Goal: Check status: Check status

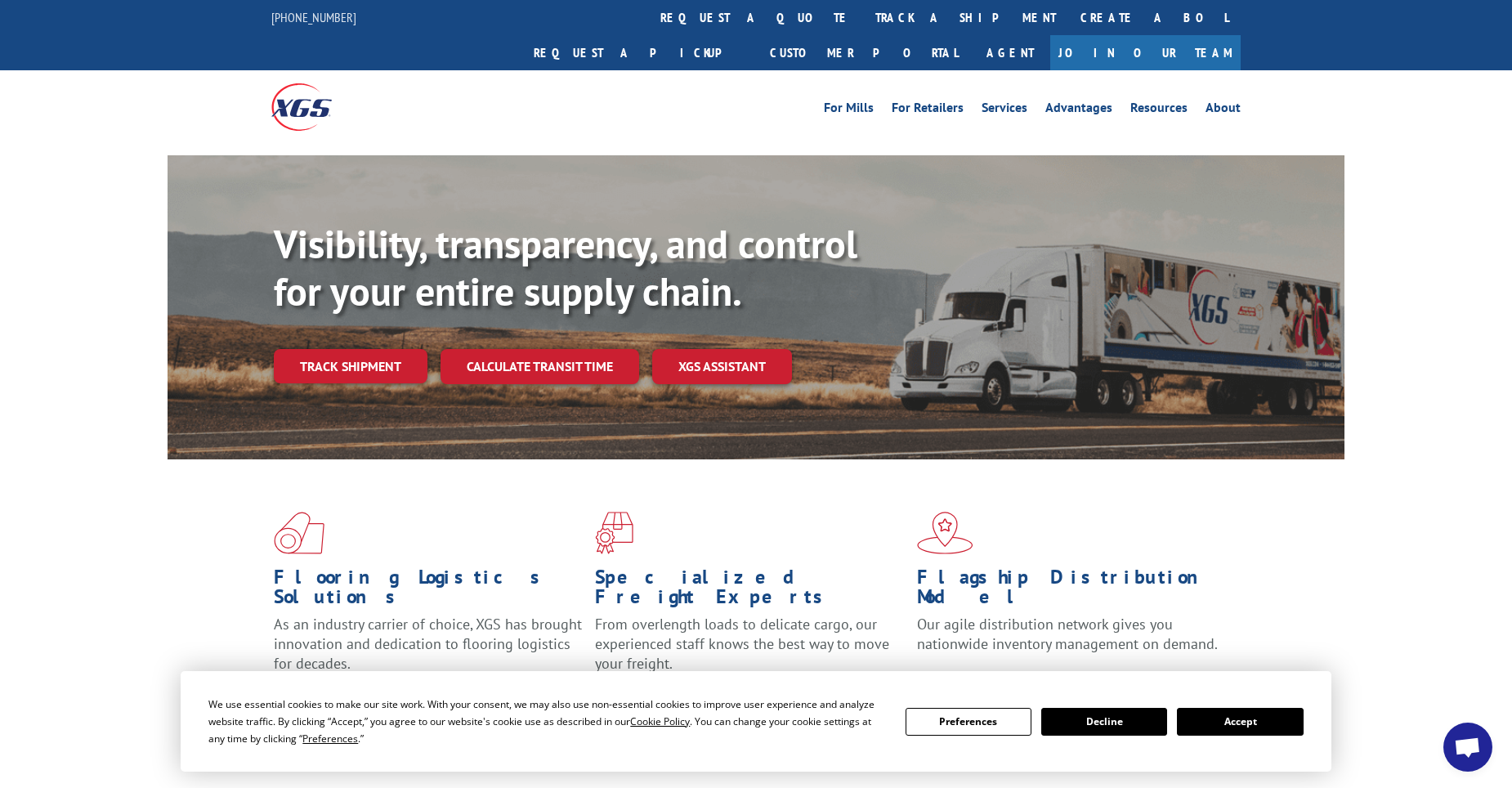
drag, startPoint x: 750, startPoint y: 18, endPoint x: 715, endPoint y: 187, distance: 172.6
click at [863, 18] on link "track a shipment" at bounding box center [965, 17] width 205 height 35
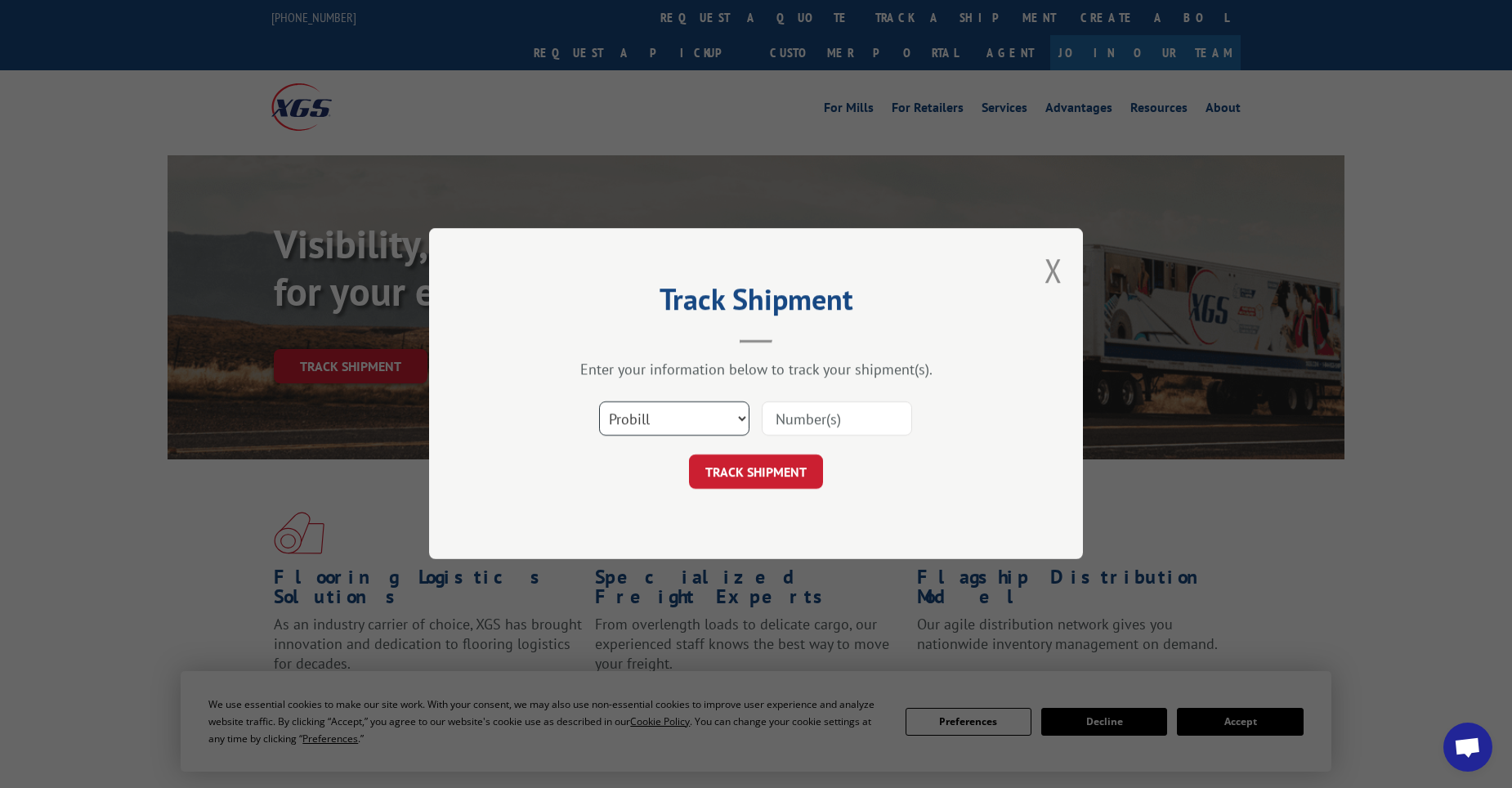
click at [701, 415] on select "Select category... Probill BOL PO" at bounding box center [674, 419] width 150 height 34
select select "bol"
click at [599, 402] on select "Select category... Probill BOL PO" at bounding box center [674, 419] width 150 height 34
paste input "474970"
type input "474970"
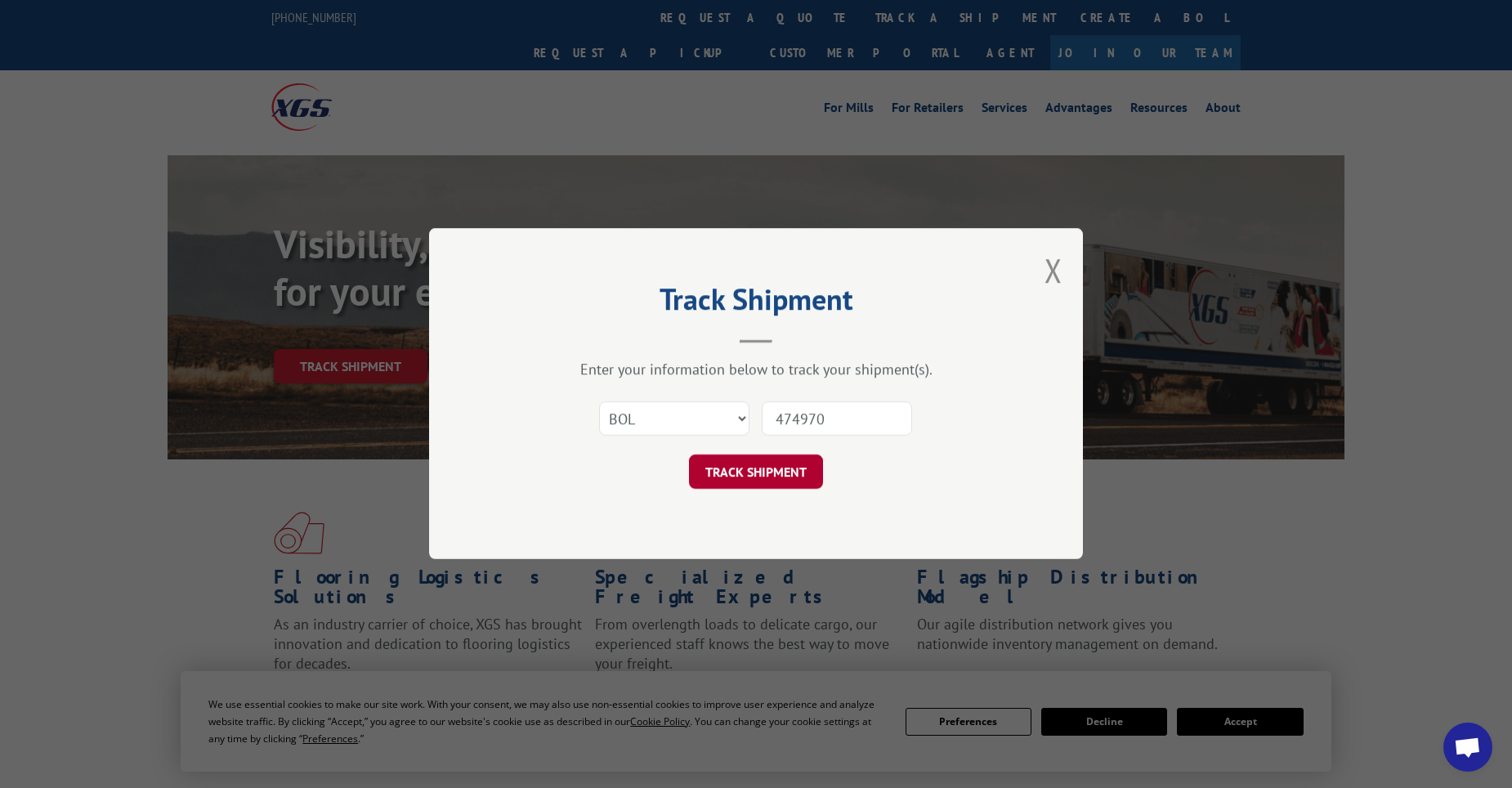
click at [769, 478] on button "TRACK SHIPMENT" at bounding box center [756, 471] width 134 height 34
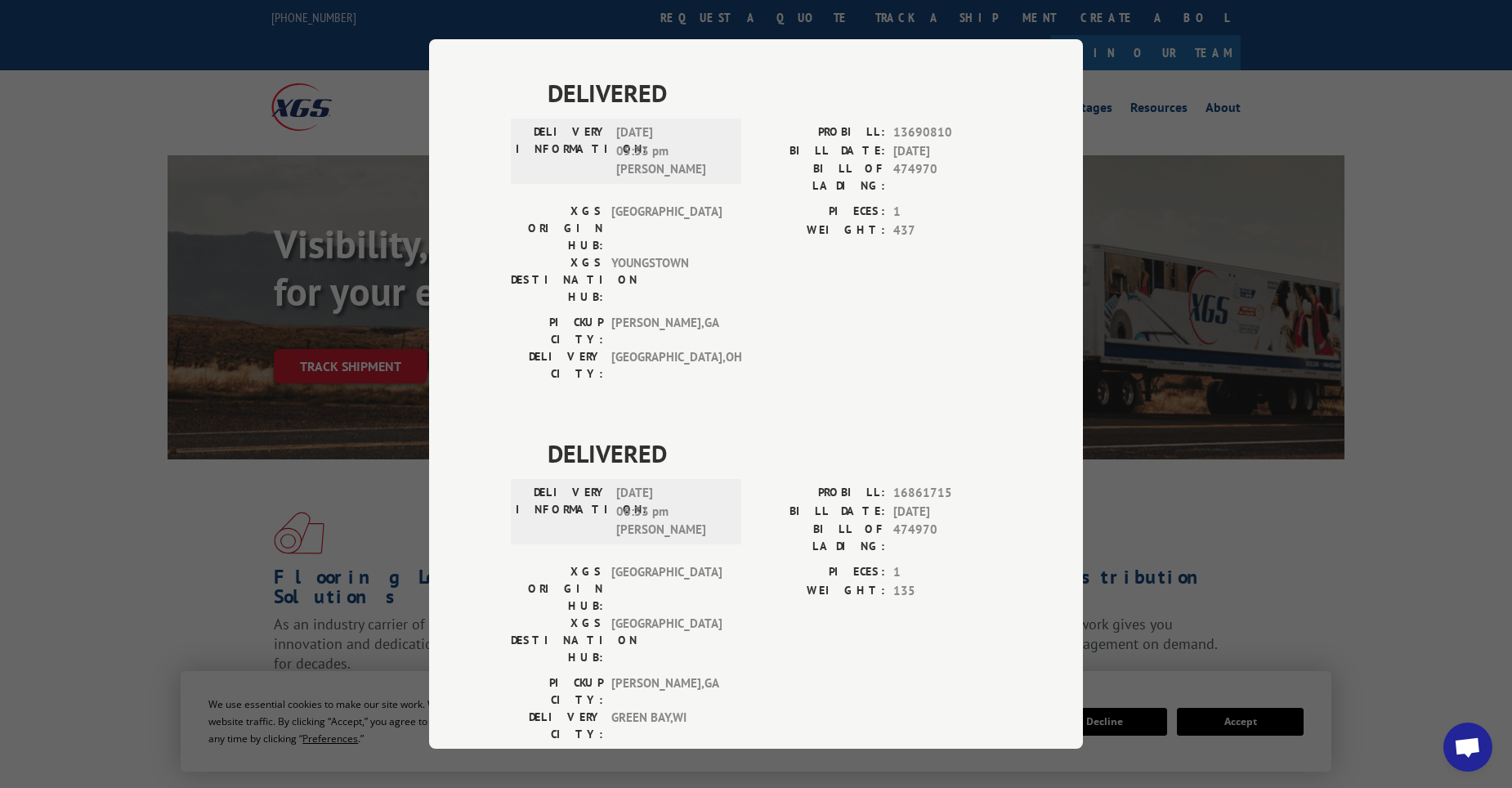
scroll to position [1090, 0]
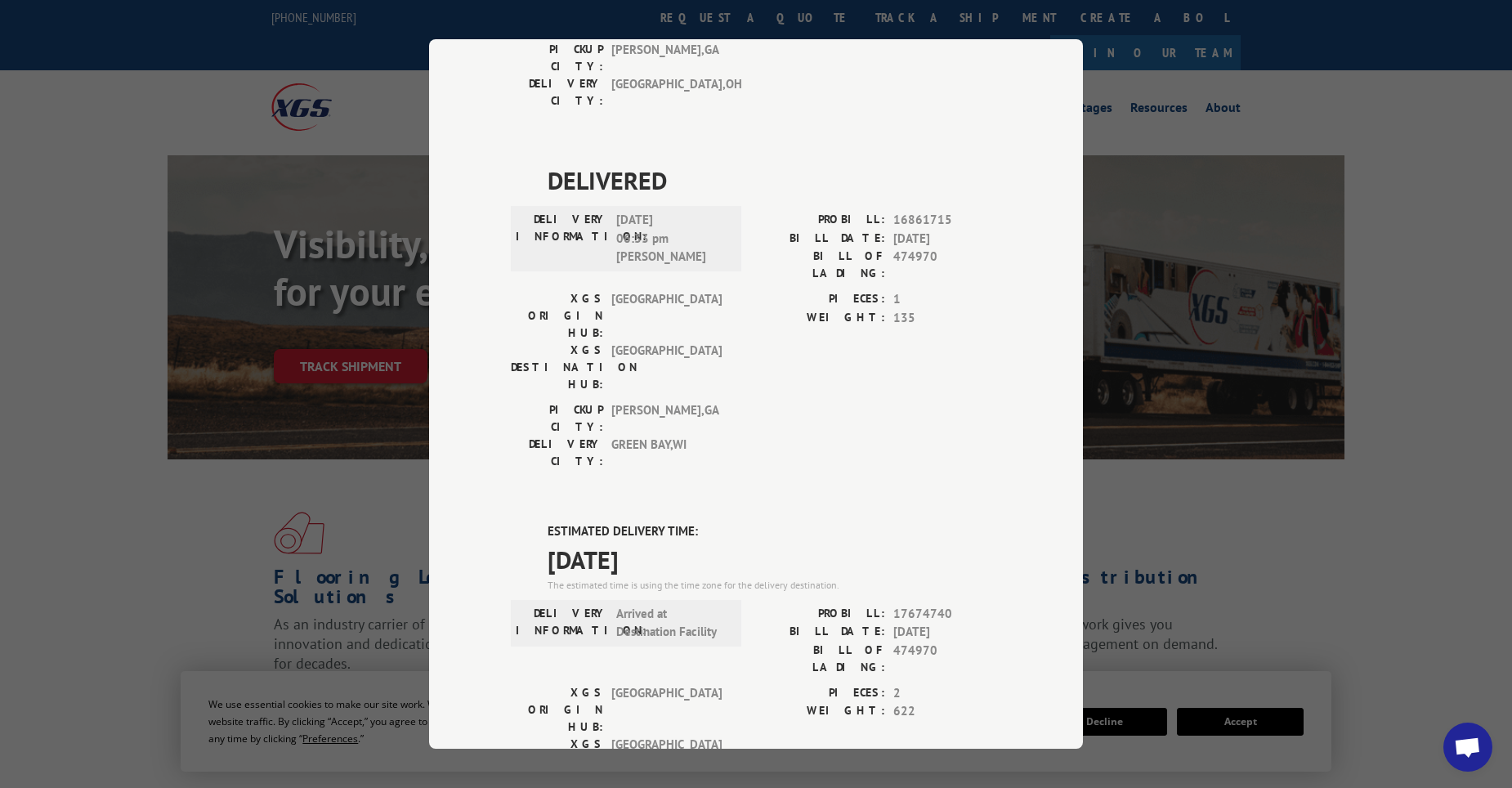
click at [785, 105] on div "DELIVERED DELIVERY INFORMATION: PROBILL: 9605988 BILL DATE: [DATE] BILL OF LADI…" at bounding box center [756, 117] width 490 height 2072
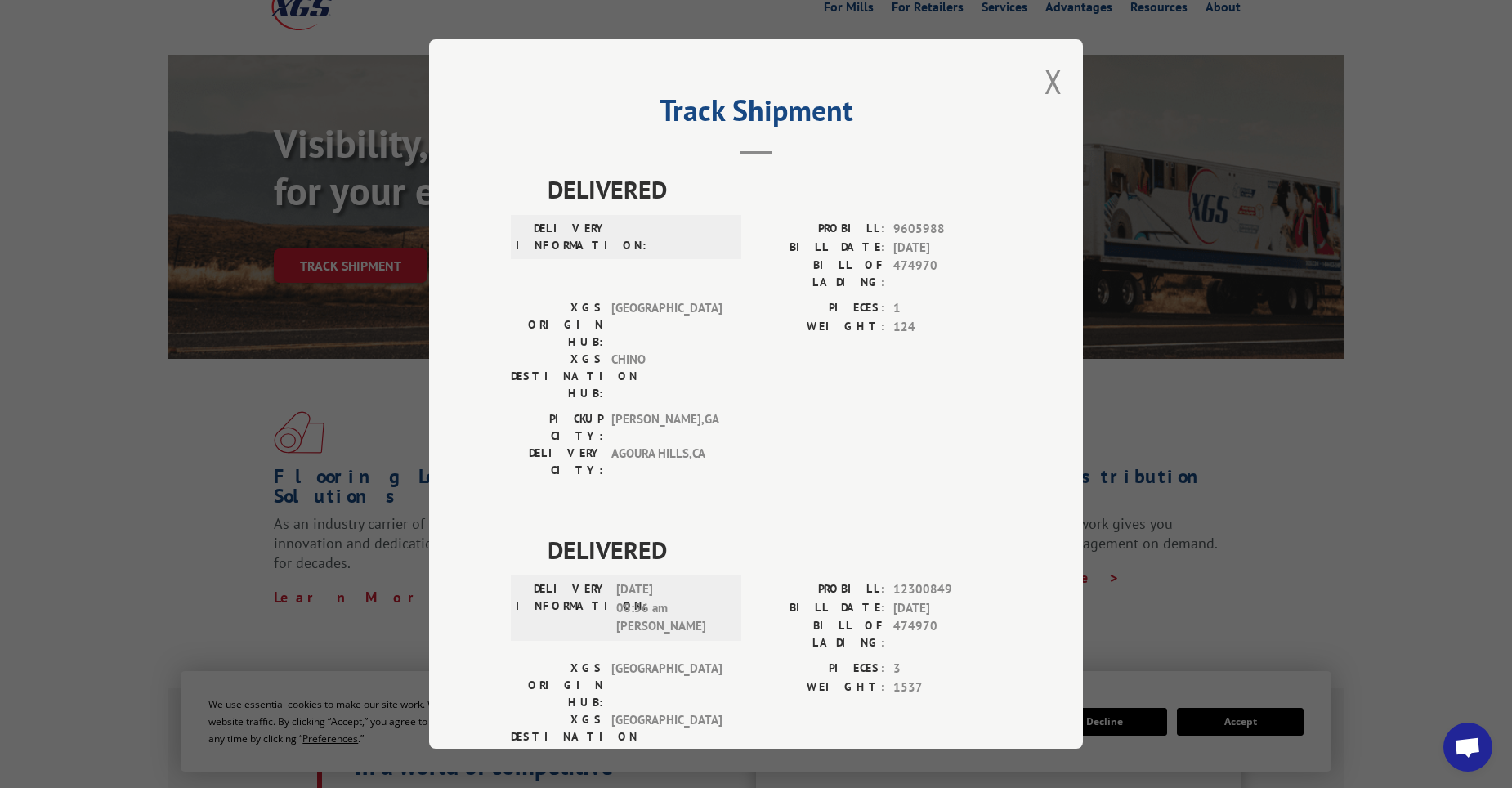
scroll to position [0, 0]
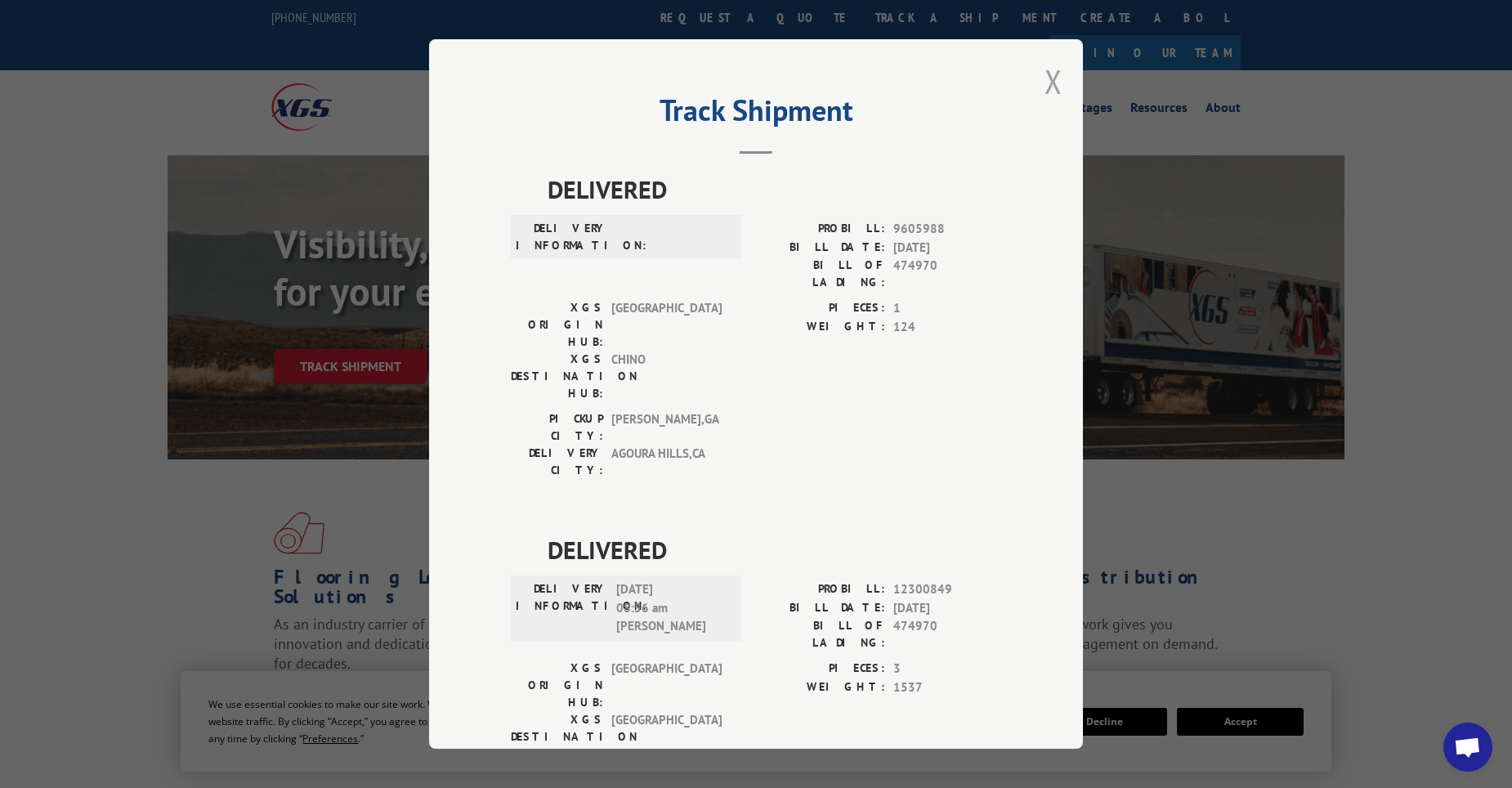
click at [1045, 91] on button "Close modal" at bounding box center [1053, 81] width 18 height 43
